Goal: Task Accomplishment & Management: Manage account settings

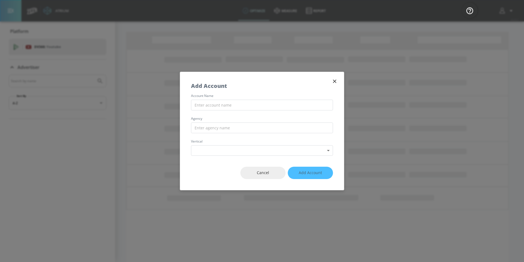
click at [339, 83] on div "Add Account" at bounding box center [262, 83] width 164 height 22
click at [335, 84] on icon "button" at bounding box center [335, 81] width 6 height 6
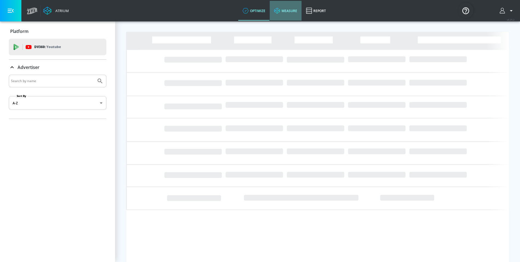
click at [291, 6] on link "measure" at bounding box center [286, 11] width 32 height 20
